Goal: Task Accomplishment & Management: Use online tool/utility

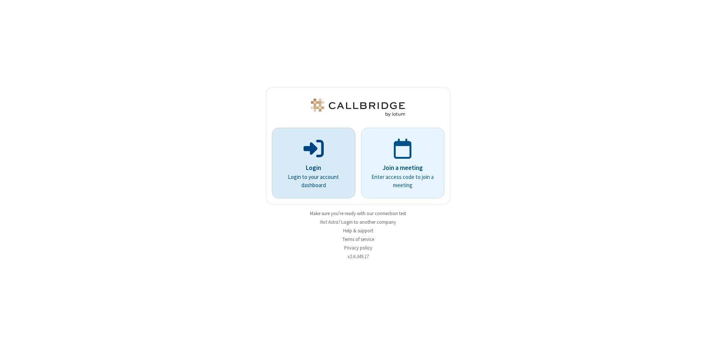
click at [313, 161] on div "Login Login to your account dashboard" at bounding box center [314, 163] width 74 height 64
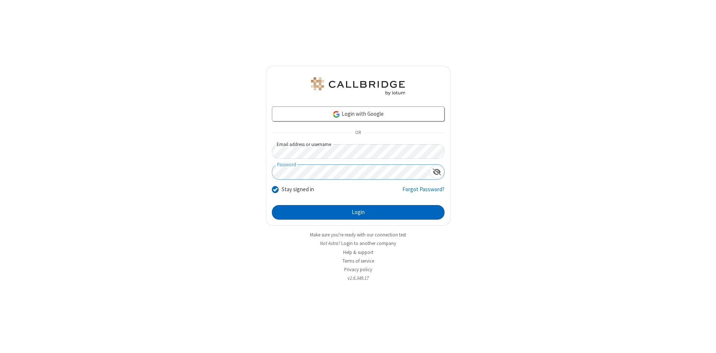
click at [339, 206] on button "Login" at bounding box center [358, 212] width 173 height 15
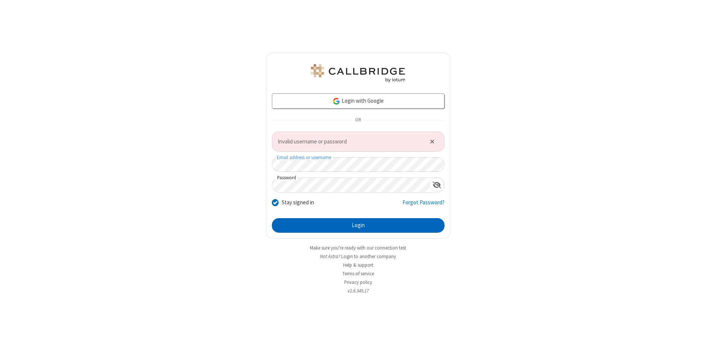
click at [374, 223] on button "Login" at bounding box center [358, 225] width 173 height 15
